Goal: Obtain resource: Download file/media

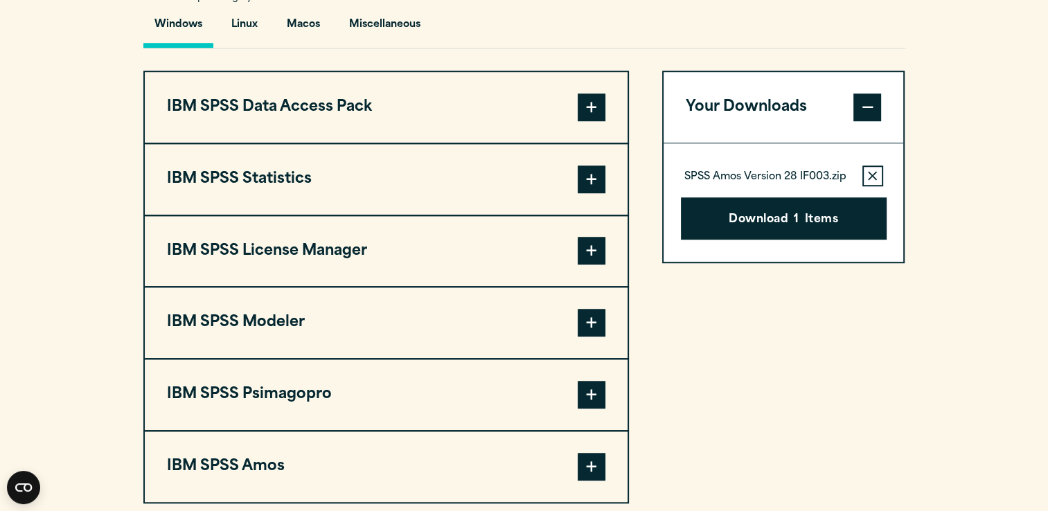
scroll to position [969, 0]
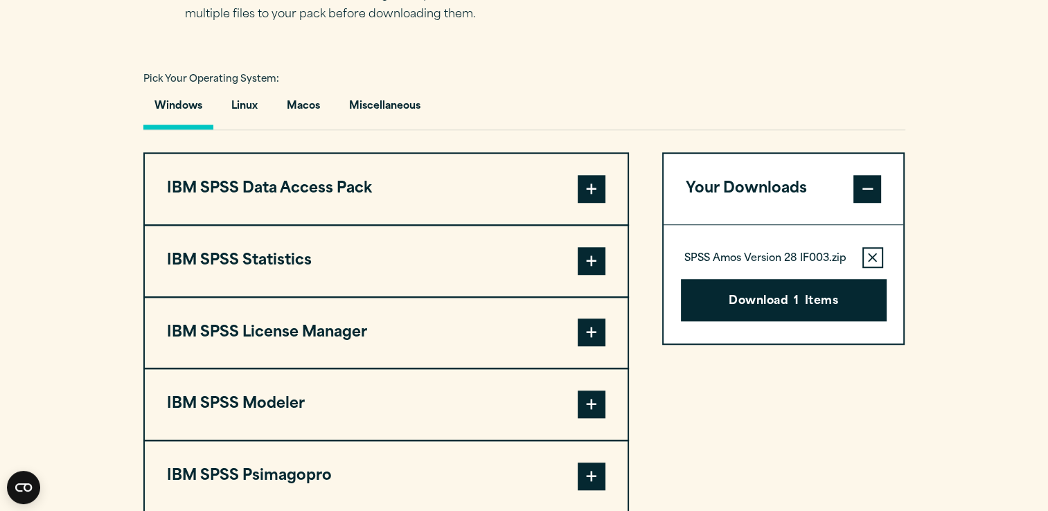
drag, startPoint x: 584, startPoint y: 251, endPoint x: 413, endPoint y: 267, distance: 171.8
click at [582, 251] on span at bounding box center [591, 261] width 28 height 28
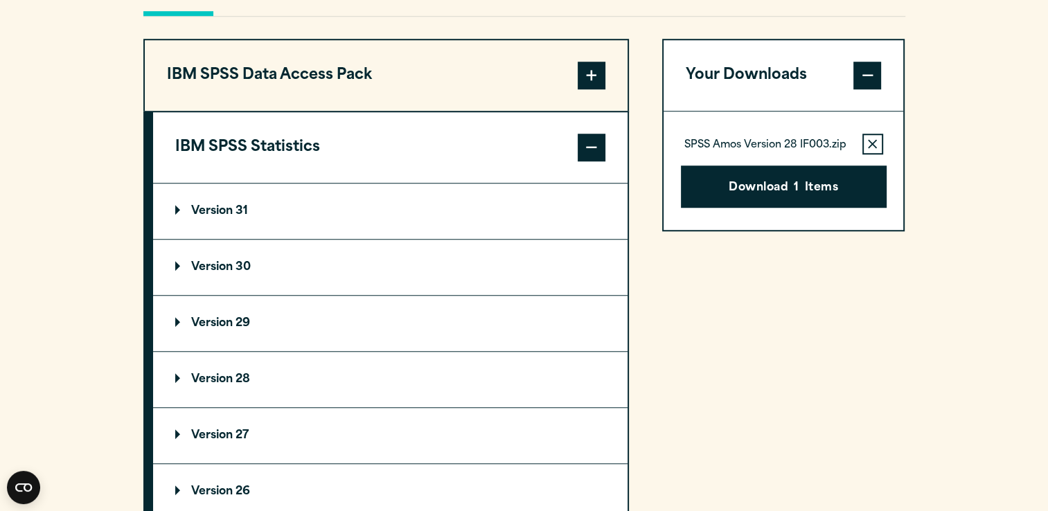
scroll to position [1177, 0]
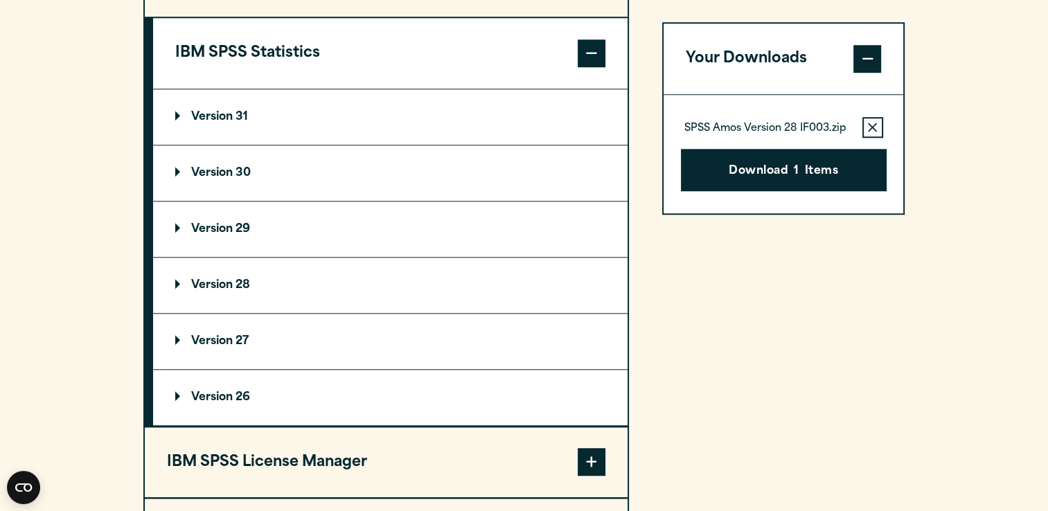
click at [180, 224] on p "Version 29" at bounding box center [212, 229] width 75 height 11
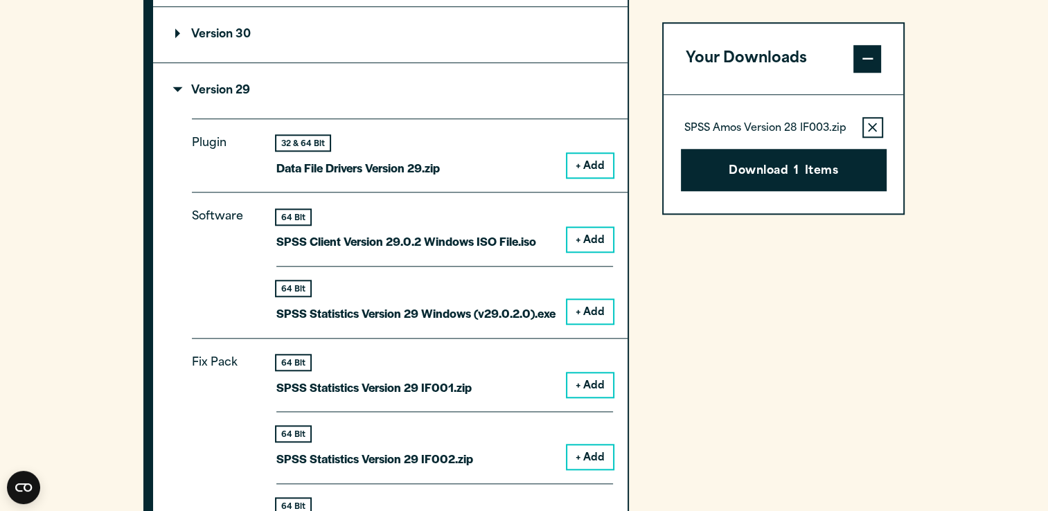
scroll to position [1246, 0]
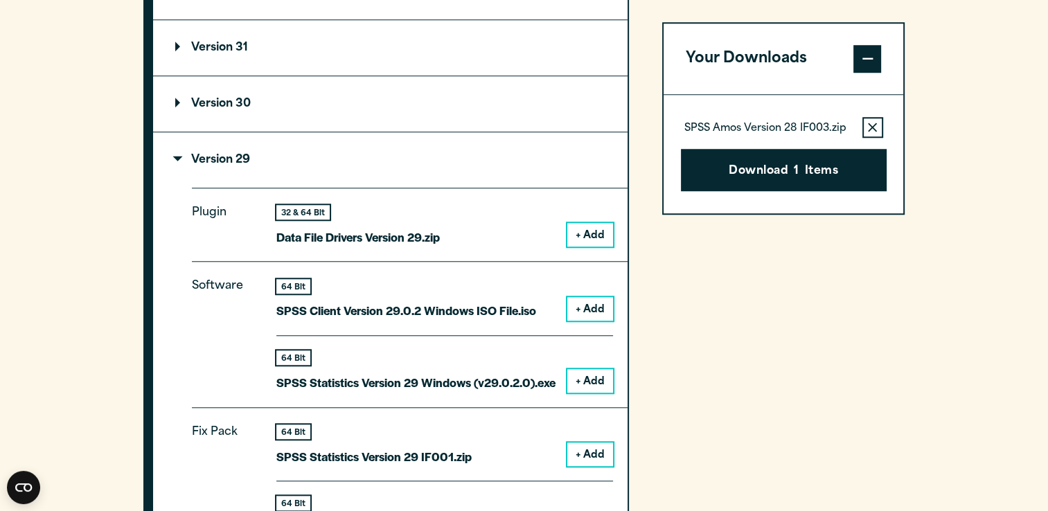
click at [175, 98] on p "Version 30" at bounding box center [212, 103] width 75 height 11
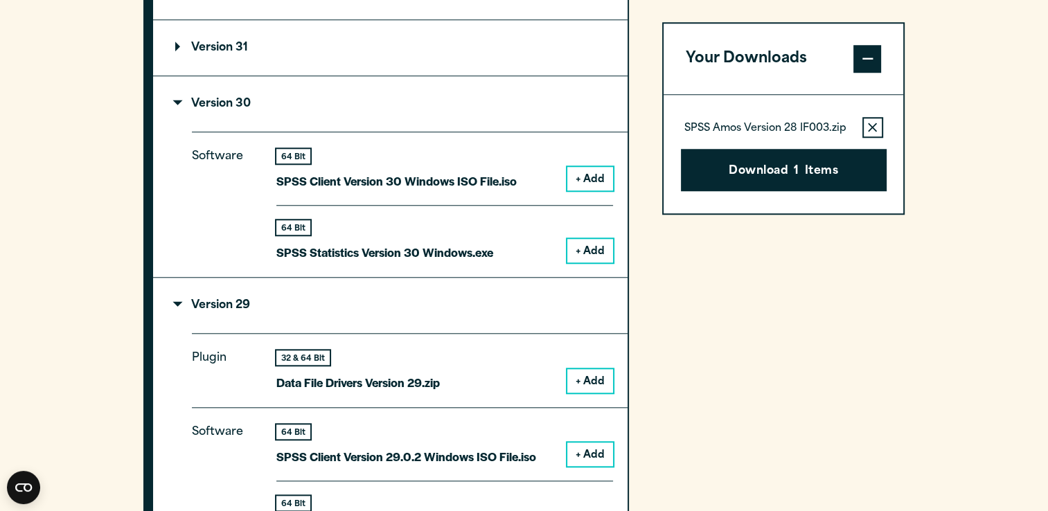
drag, startPoint x: 174, startPoint y: 45, endPoint x: 190, endPoint y: 54, distance: 17.7
click at [174, 45] on summary "Version 31" at bounding box center [390, 47] width 474 height 55
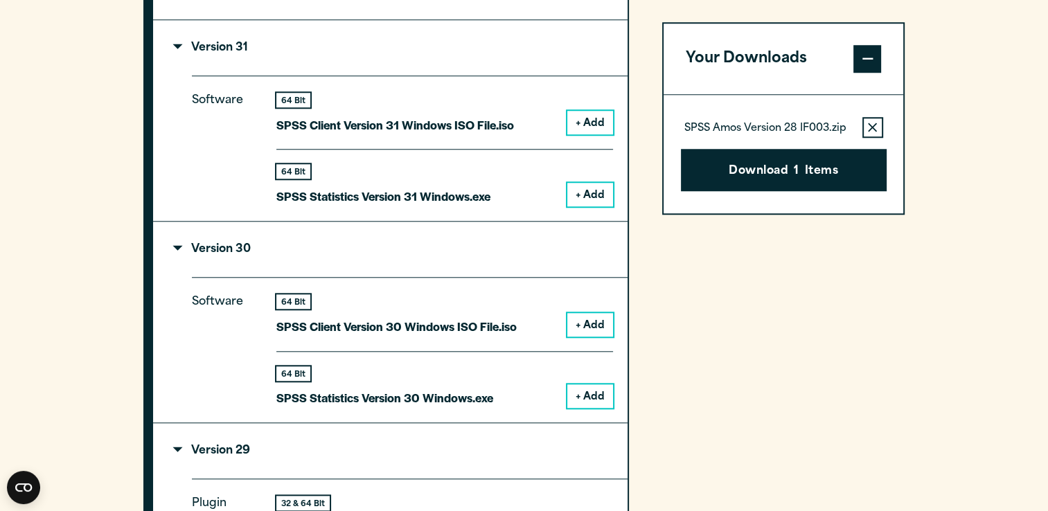
click at [177, 43] on p "Version 31" at bounding box center [211, 47] width 73 height 11
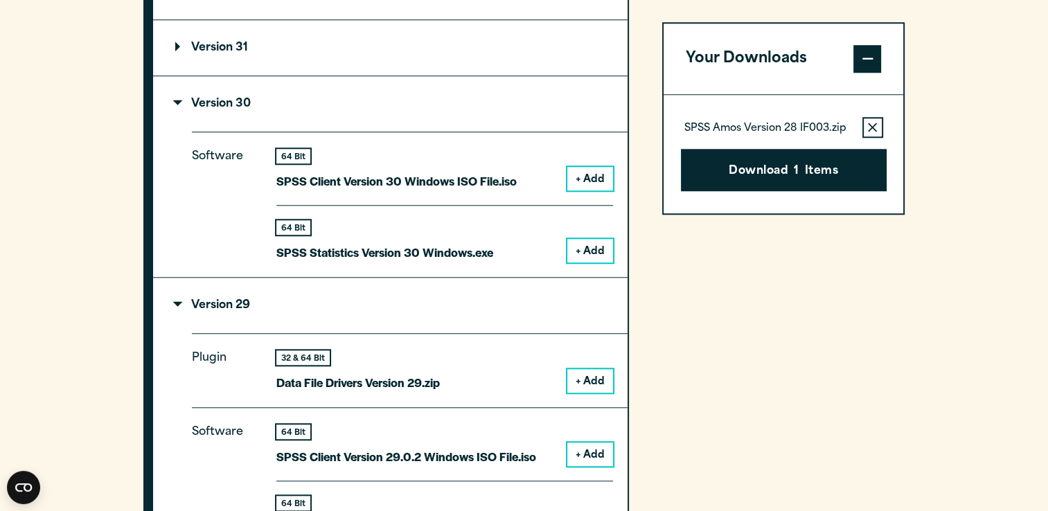
click at [177, 92] on summary "Version 30" at bounding box center [390, 103] width 474 height 55
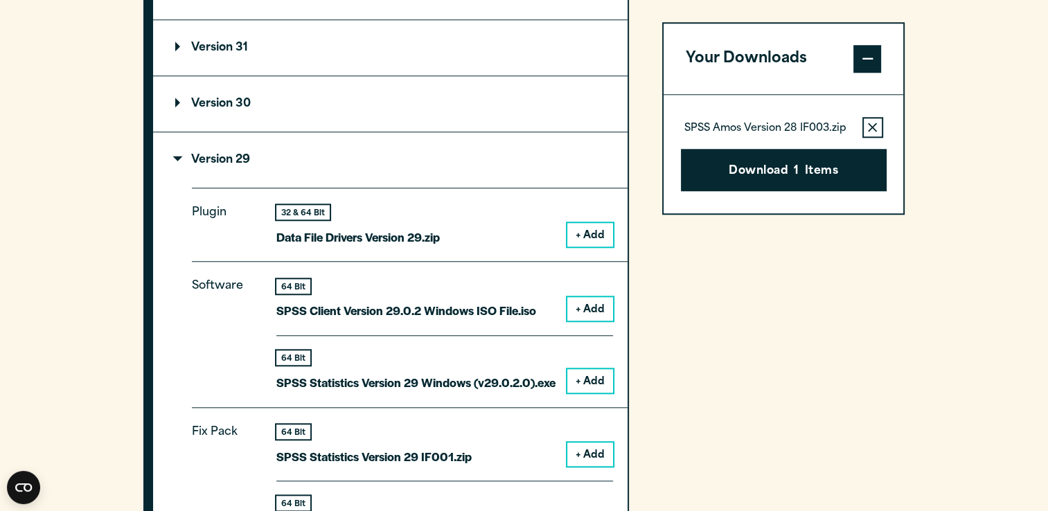
click at [179, 154] on p "Version 29" at bounding box center [212, 159] width 75 height 11
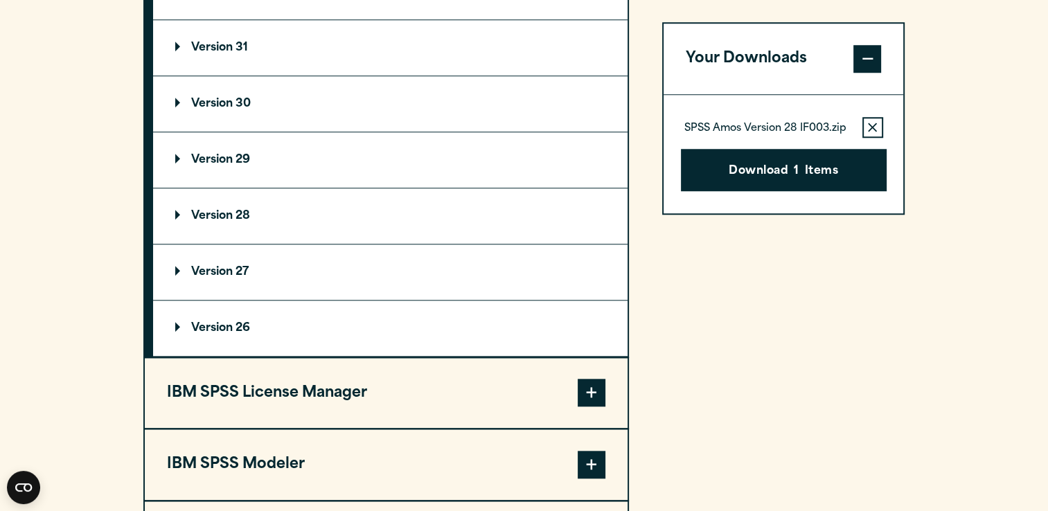
click at [871, 123] on icon "button" at bounding box center [872, 128] width 9 height 10
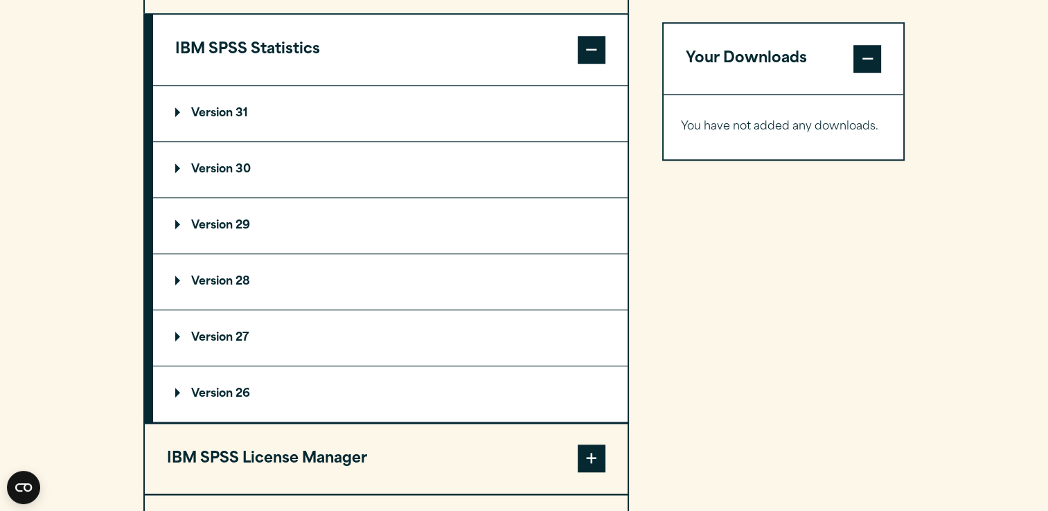
scroll to position [1108, 0]
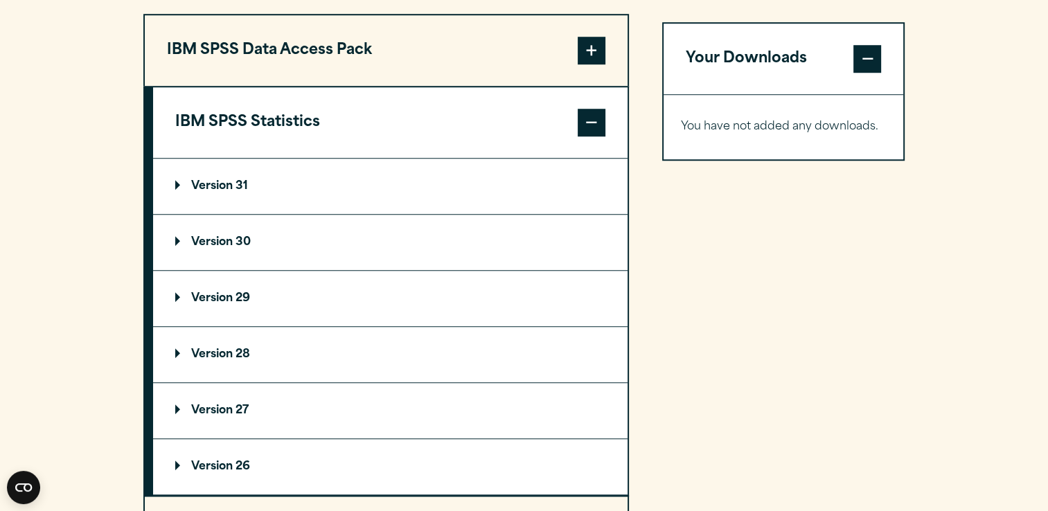
click at [595, 123] on span at bounding box center [591, 123] width 28 height 28
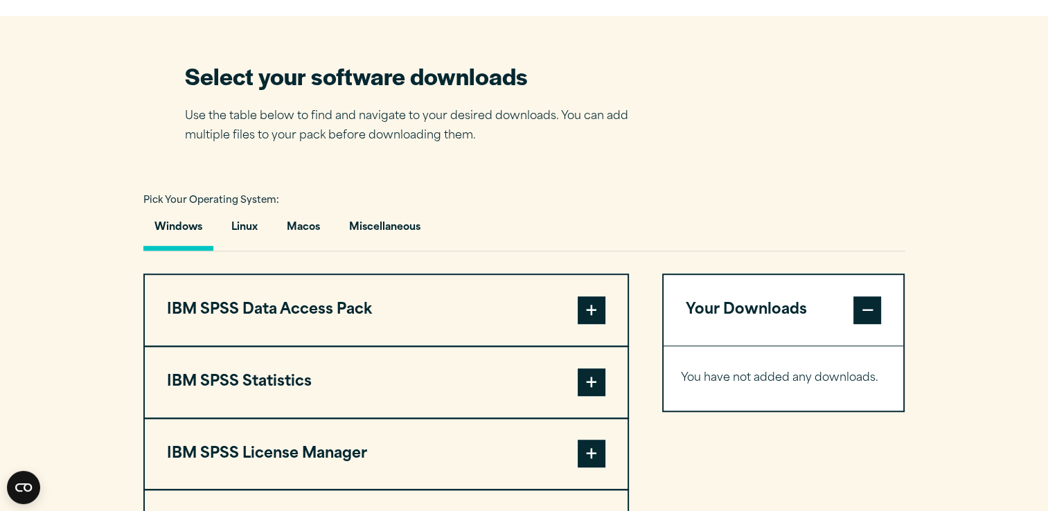
scroll to position [969, 0]
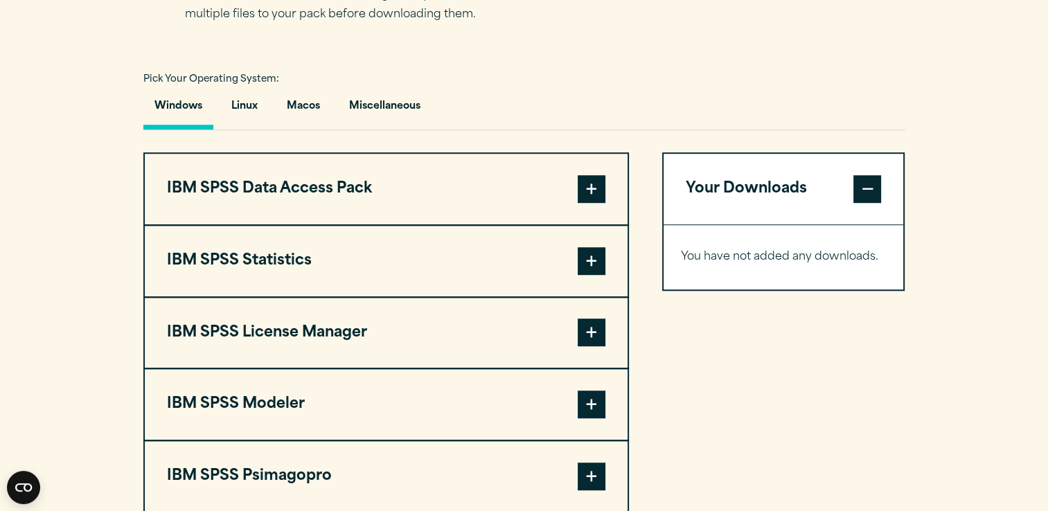
click at [594, 258] on span at bounding box center [591, 261] width 28 height 28
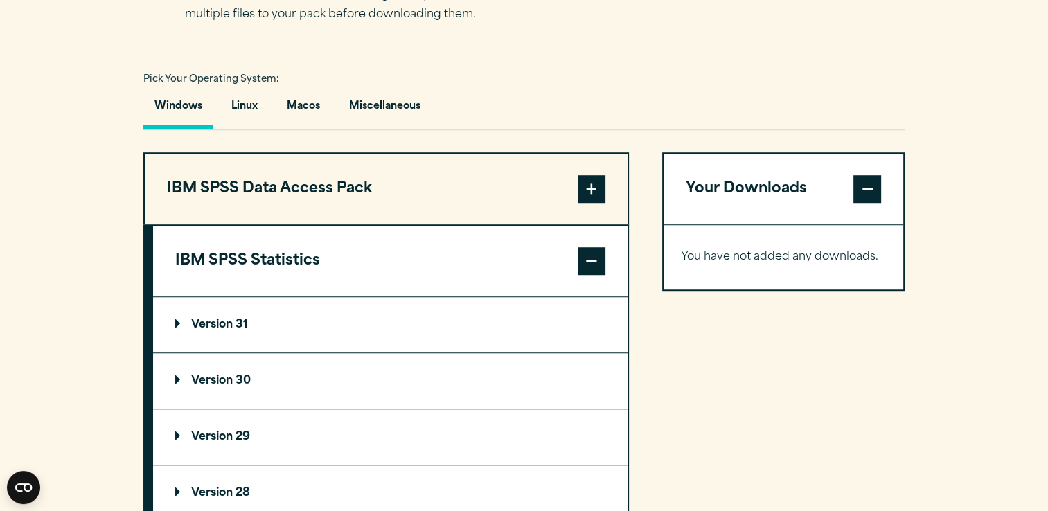
click at [177, 319] on p "Version 31" at bounding box center [211, 324] width 73 height 11
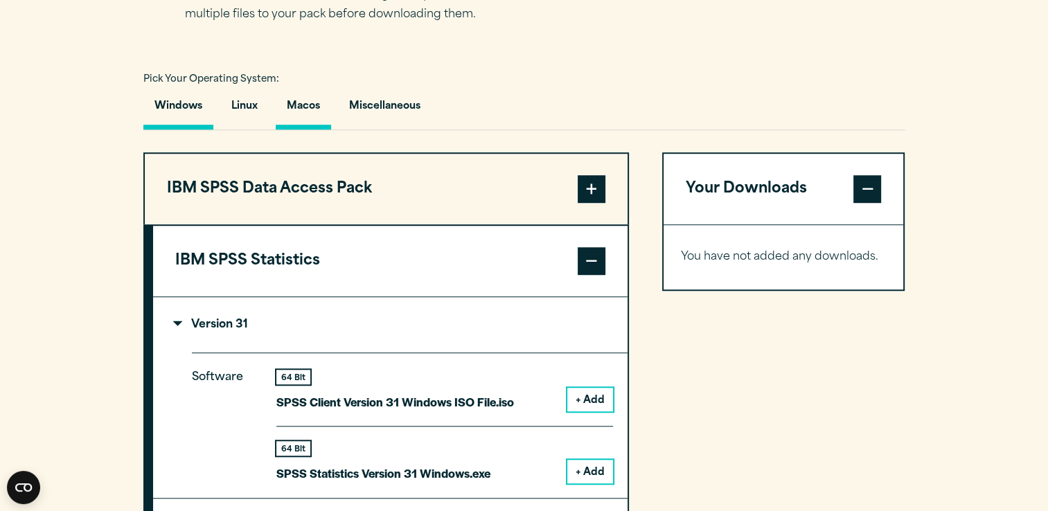
click at [307, 108] on button "Macos" at bounding box center [303, 109] width 55 height 39
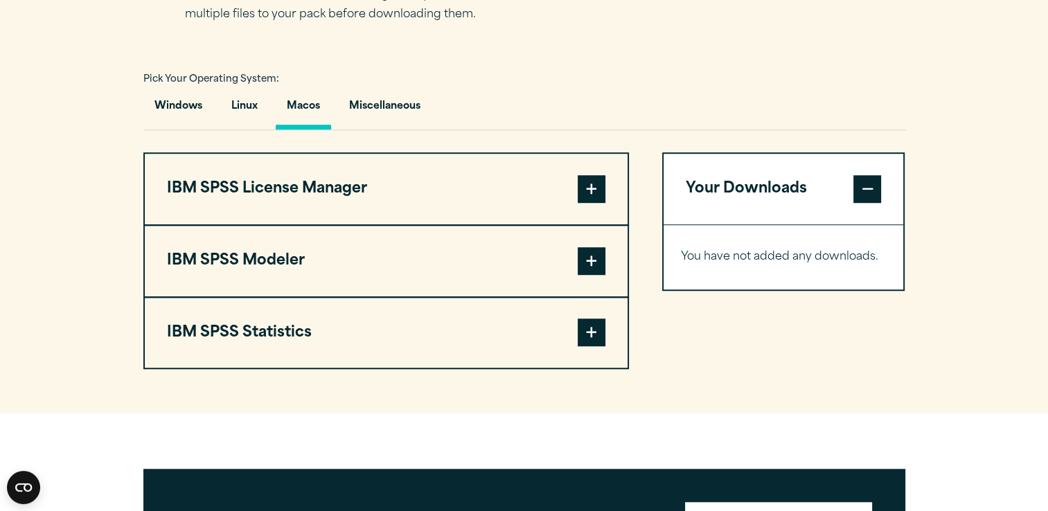
drag, startPoint x: 598, startPoint y: 331, endPoint x: 514, endPoint y: 331, distance: 83.8
click at [597, 330] on span at bounding box center [591, 332] width 28 height 28
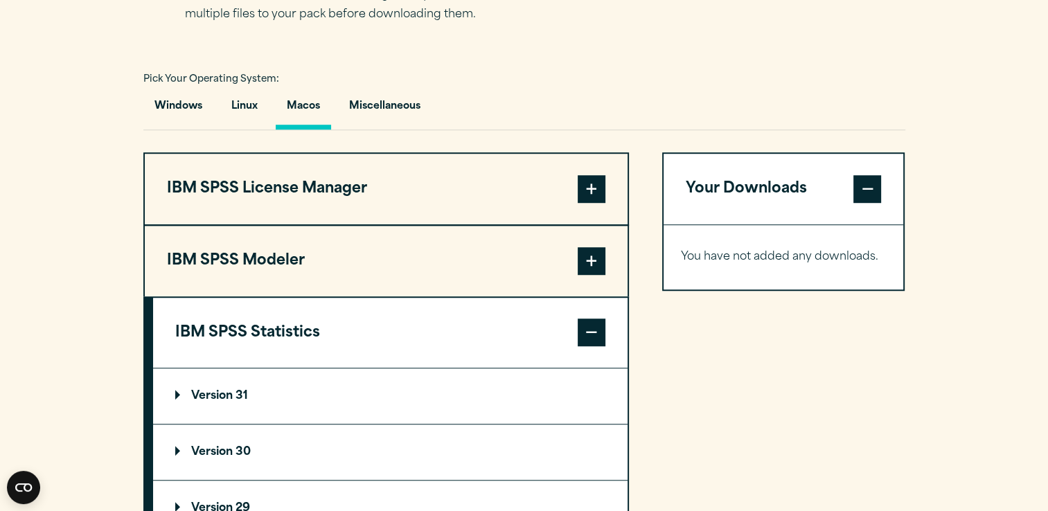
click at [173, 391] on summary "Version 31" at bounding box center [390, 395] width 474 height 55
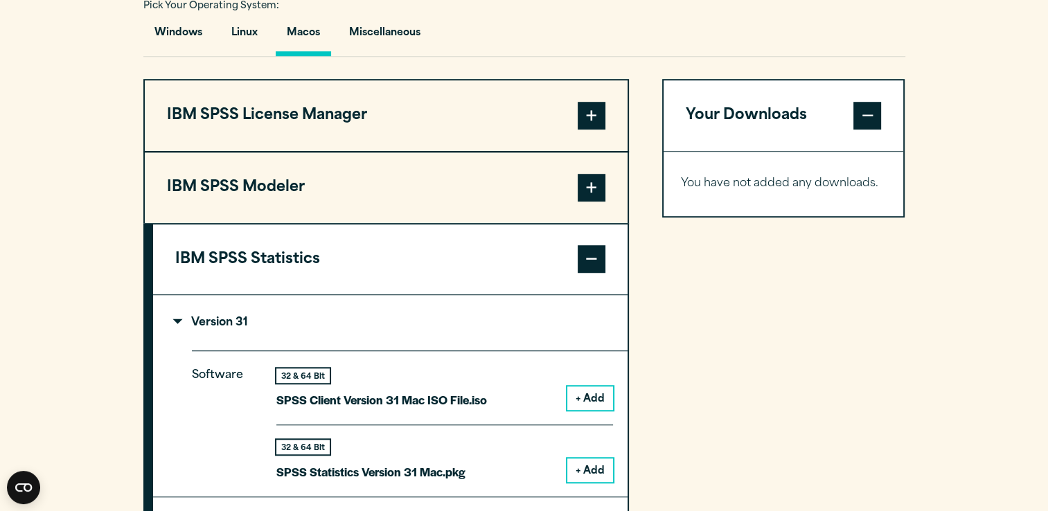
scroll to position [1039, 0]
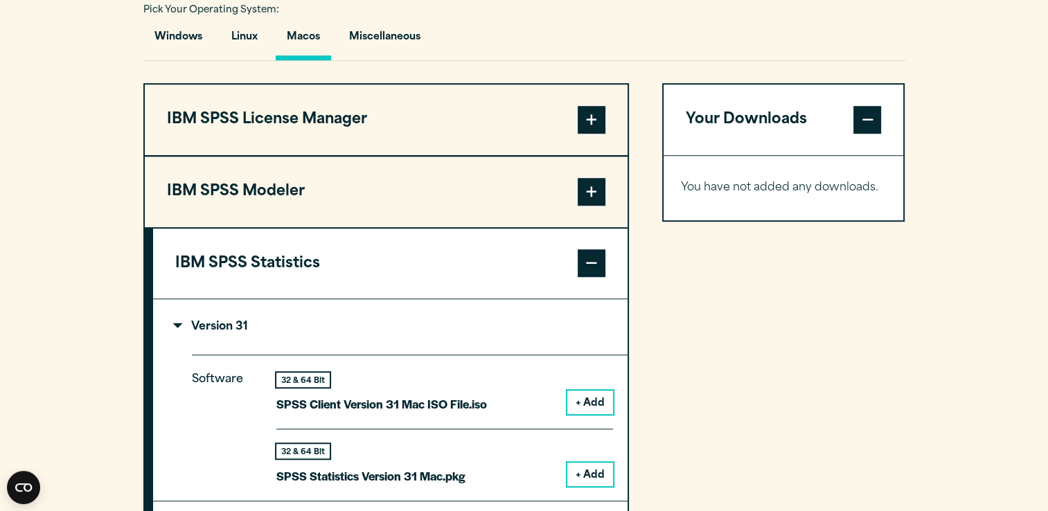
drag, startPoint x: 593, startPoint y: 259, endPoint x: 571, endPoint y: 260, distance: 22.2
click at [591, 259] on span at bounding box center [591, 263] width 28 height 28
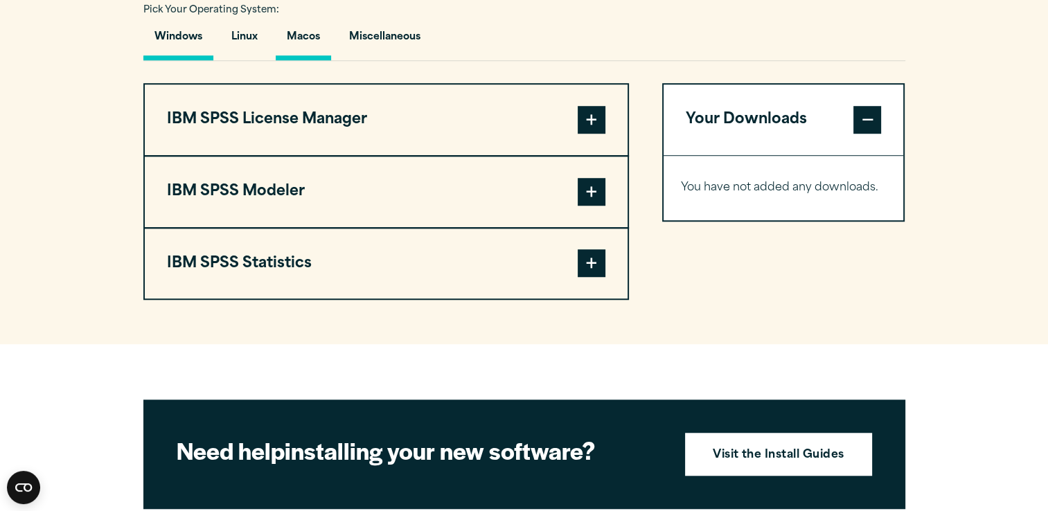
click at [191, 35] on button "Windows" at bounding box center [178, 40] width 70 height 39
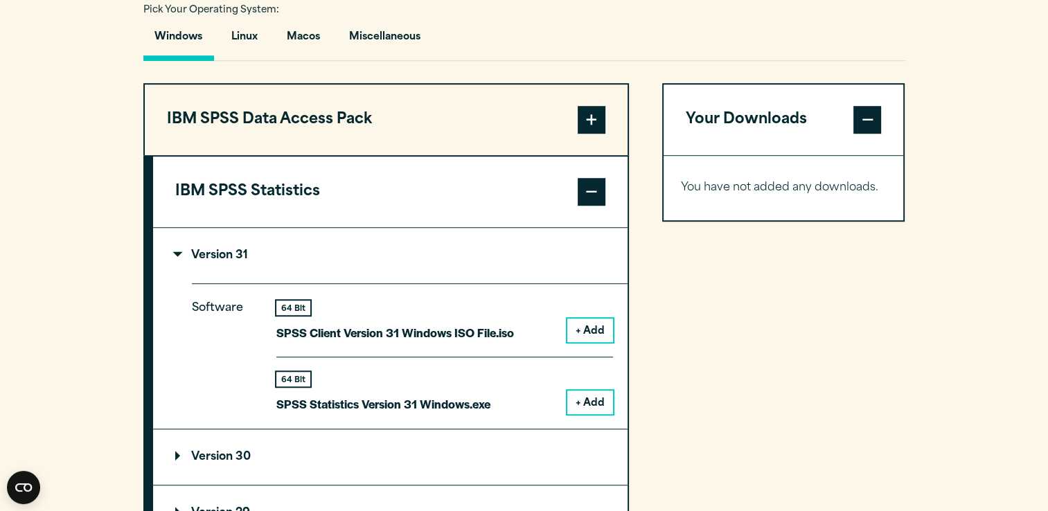
click at [591, 186] on span at bounding box center [591, 192] width 28 height 28
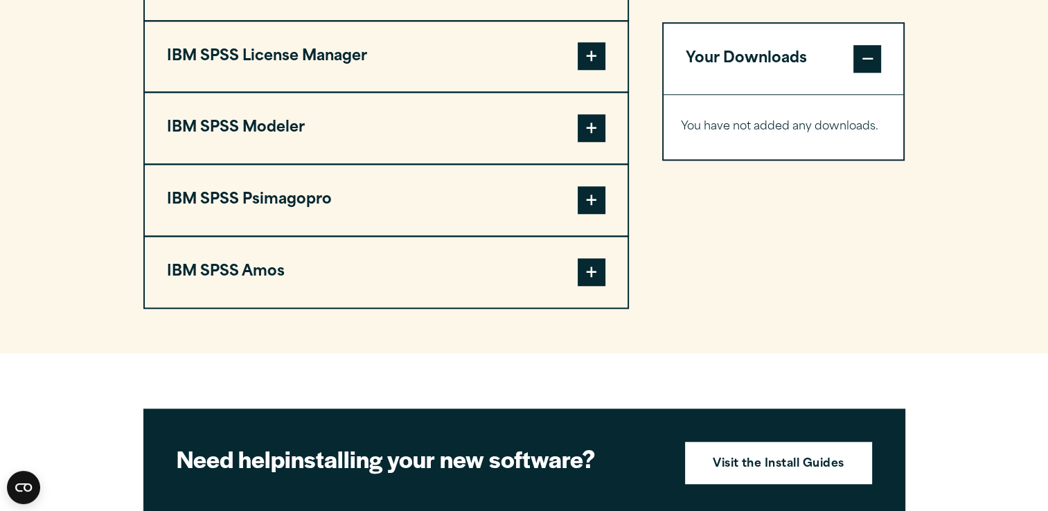
scroll to position [1246, 0]
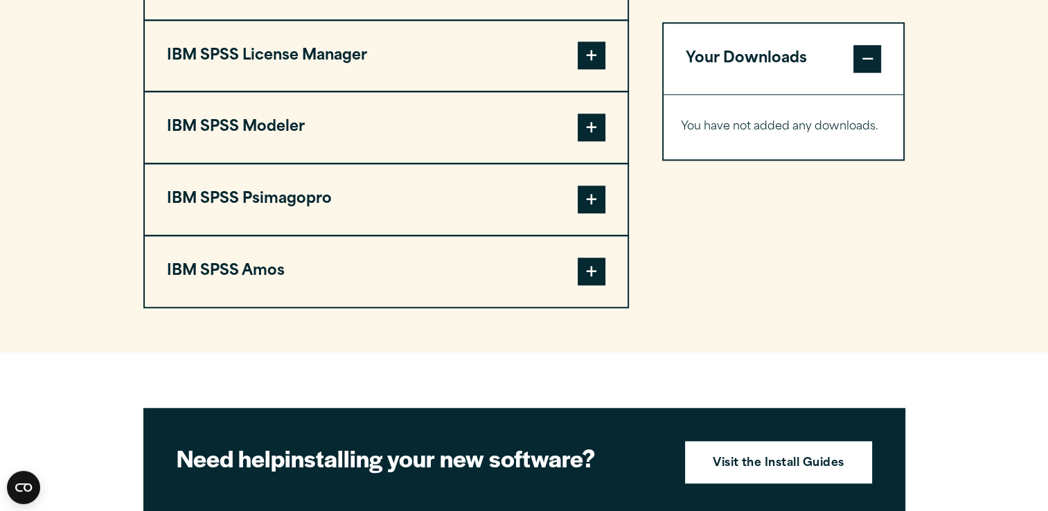
click at [590, 264] on span at bounding box center [591, 272] width 28 height 28
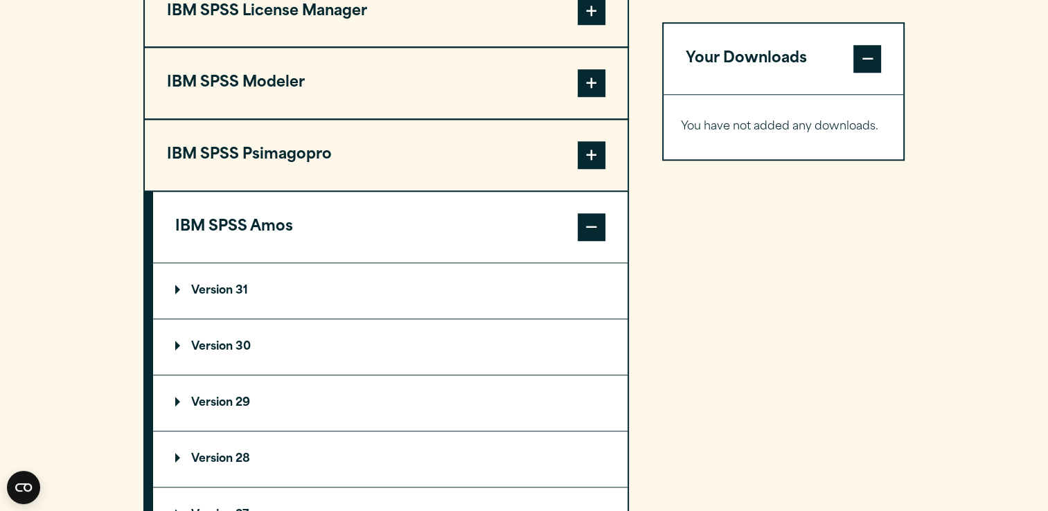
scroll to position [1316, 0]
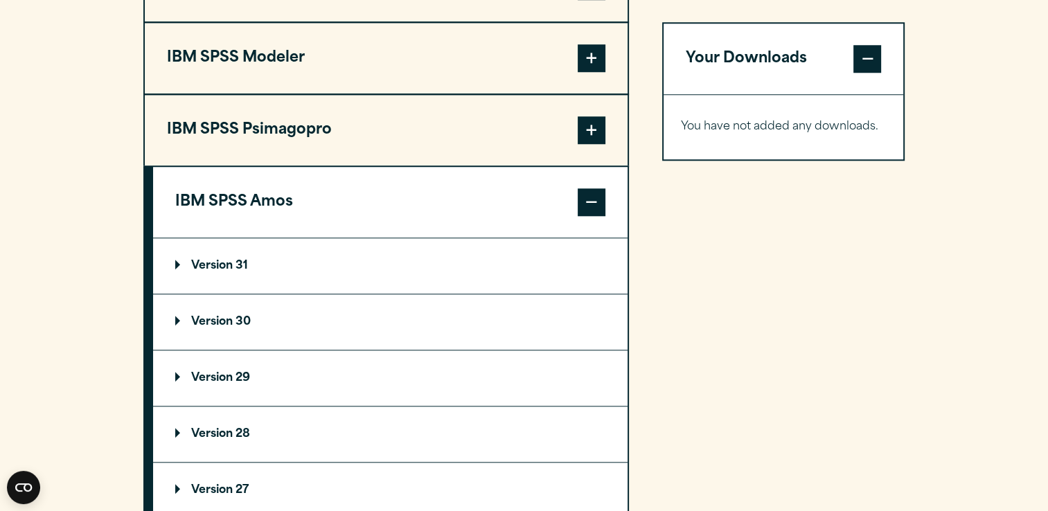
drag, startPoint x: 174, startPoint y: 258, endPoint x: 483, endPoint y: 314, distance: 313.1
click at [191, 260] on p "Version 31" at bounding box center [211, 265] width 73 height 11
